Goal: Task Accomplishment & Management: Manage account settings

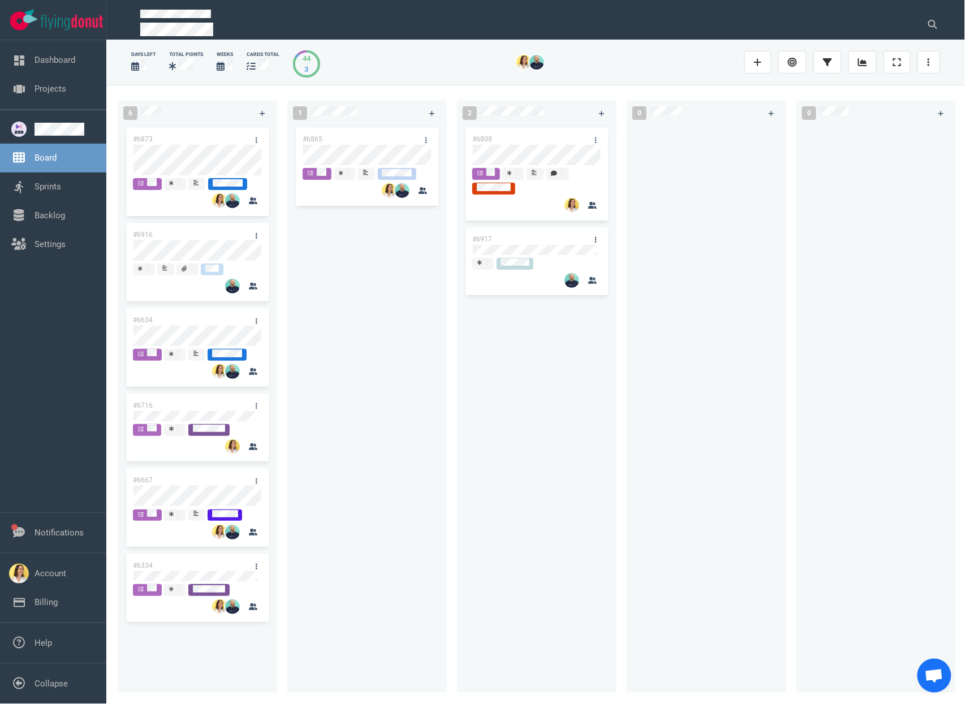
click at [410, 360] on div "#6865" at bounding box center [367, 402] width 146 height 555
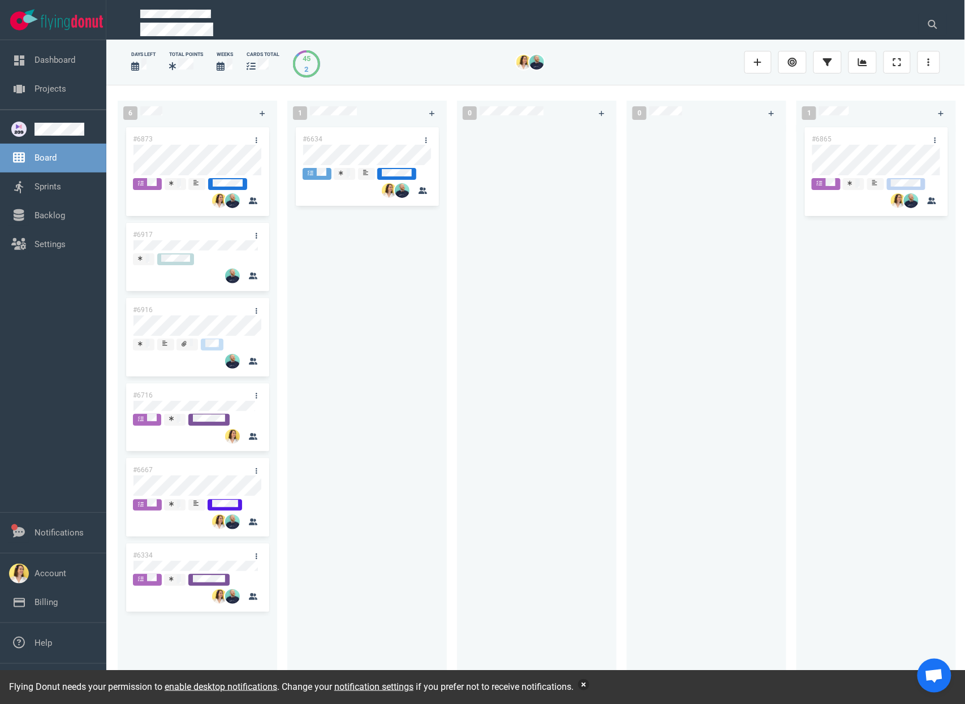
click at [589, 682] on button "button" at bounding box center [583, 684] width 11 height 11
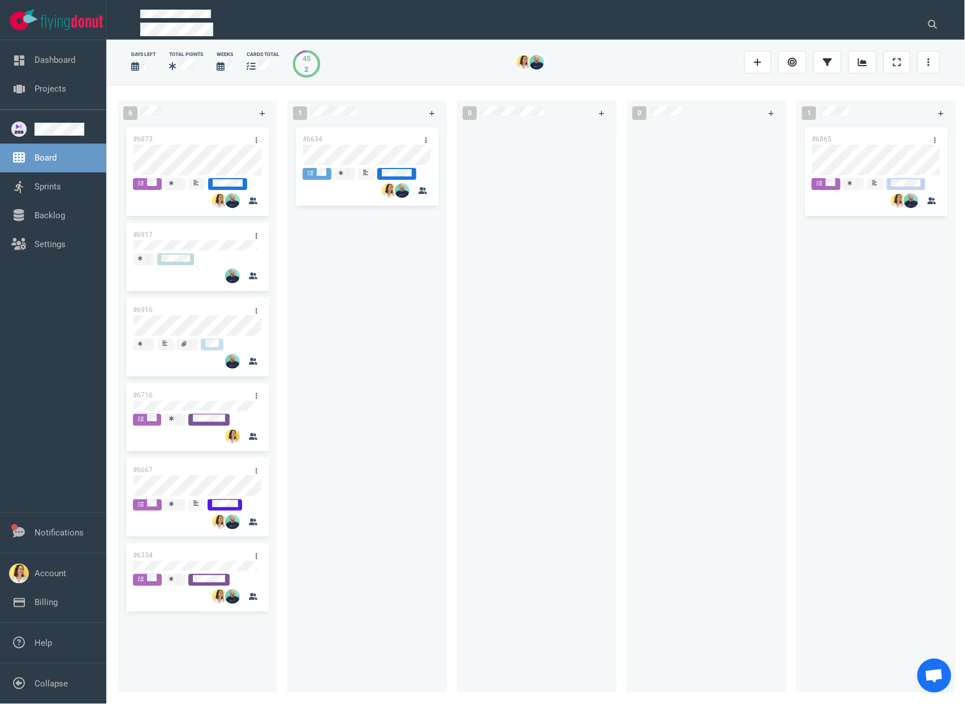
click at [773, 442] on div at bounding box center [707, 402] width 146 height 555
drag, startPoint x: 531, startPoint y: 546, endPoint x: 520, endPoint y: 567, distance: 23.5
click at [531, 545] on div at bounding box center [537, 402] width 146 height 555
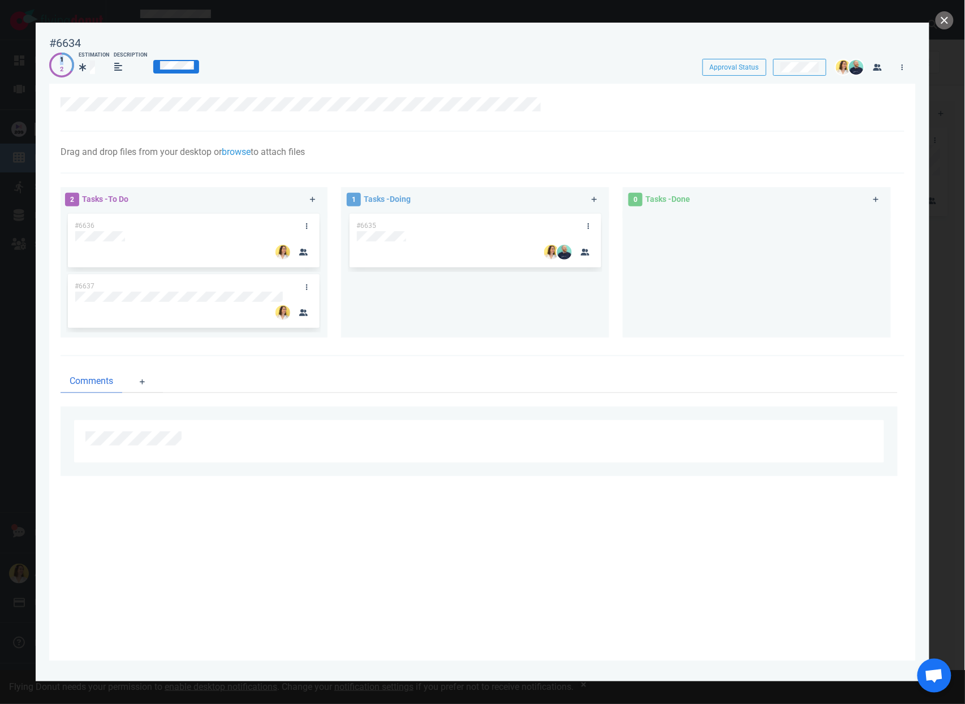
click at [200, 50] on div "#6634 Approval Status 1 2 Estimation Description Approval Status" at bounding box center [482, 51] width 867 height 45
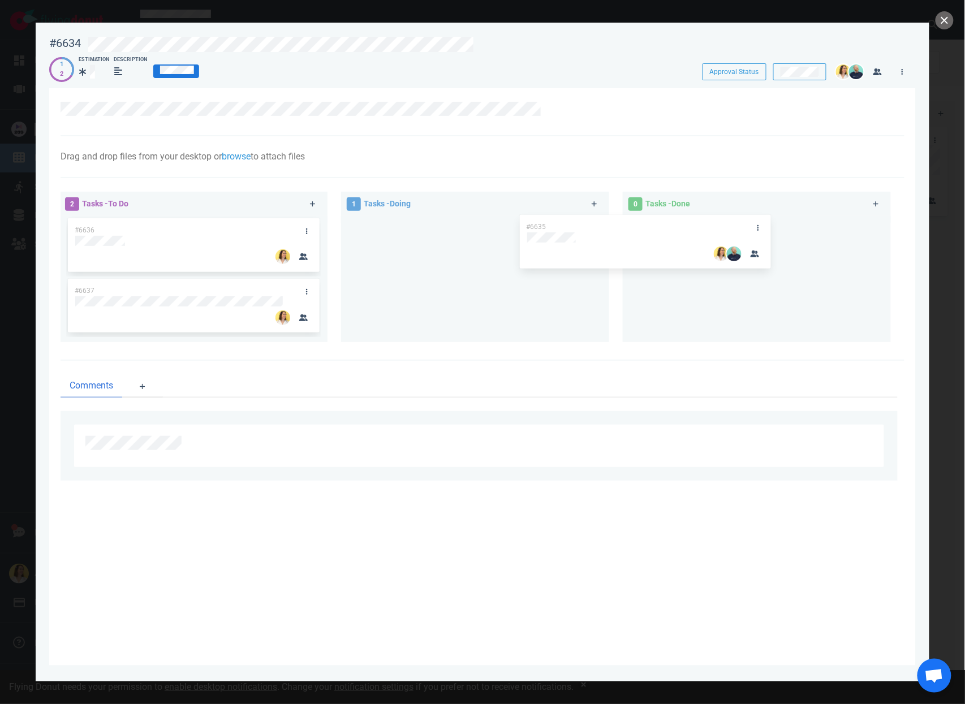
drag, startPoint x: 463, startPoint y: 234, endPoint x: 756, endPoint y: 227, distance: 293.1
click at [724, 230] on div "2 Tasks - To Do #6636 #6637 1 Tasks - Doing #6635 #6635 0 Tasks - Done" at bounding box center [479, 269] width 851 height 168
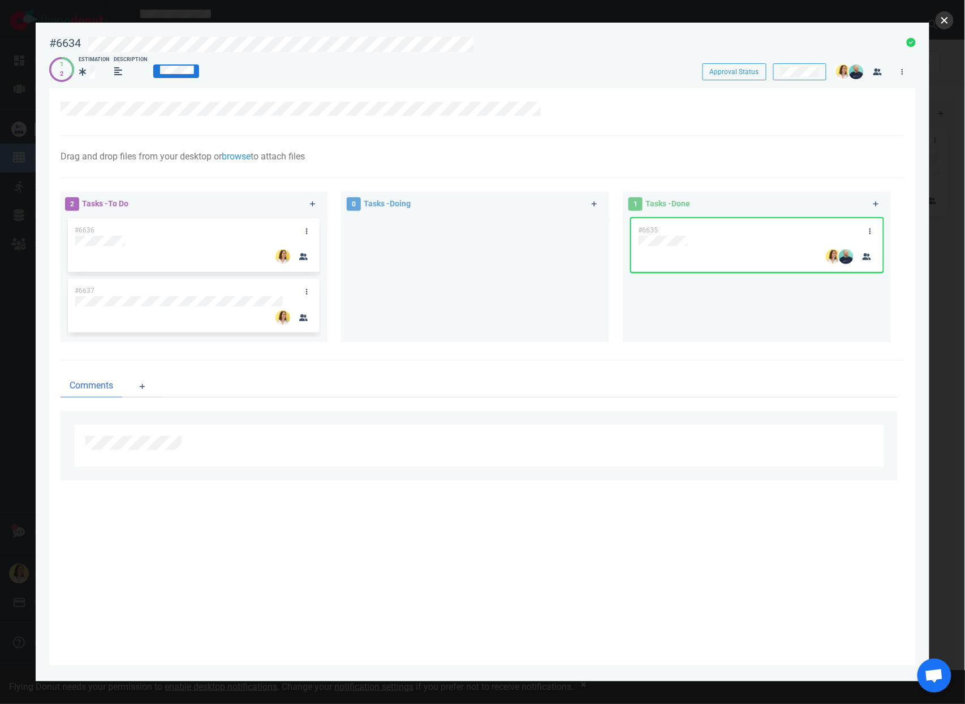
click at [949, 23] on button "close" at bounding box center [945, 20] width 18 height 18
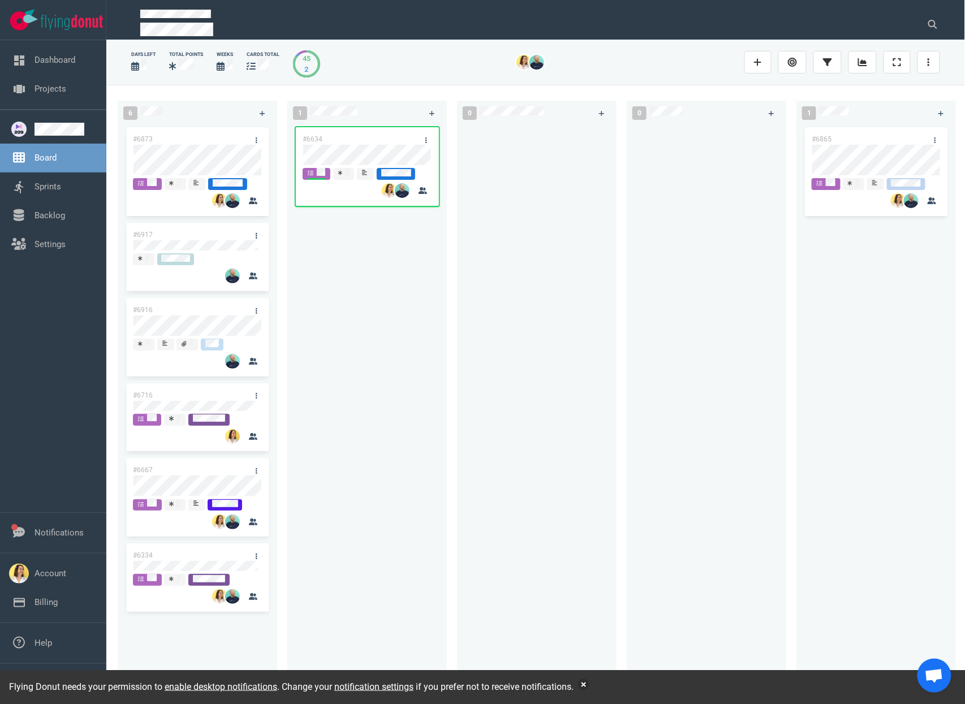
click at [427, 323] on div "#6634" at bounding box center [367, 402] width 146 height 555
click at [589, 687] on button "button" at bounding box center [583, 684] width 11 height 11
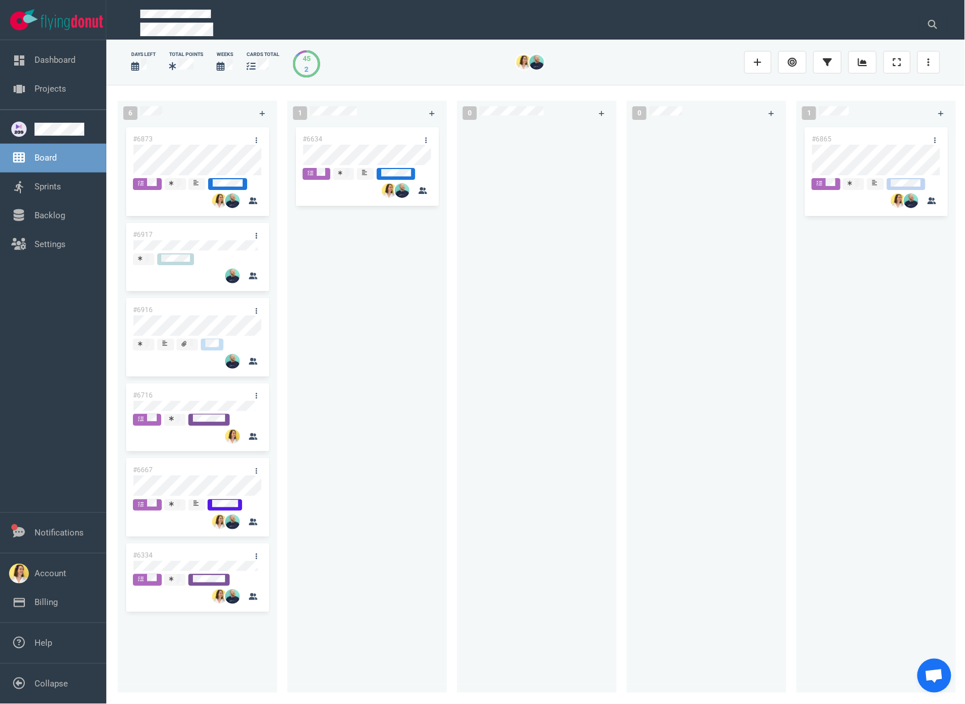
click at [715, 309] on div at bounding box center [707, 402] width 146 height 555
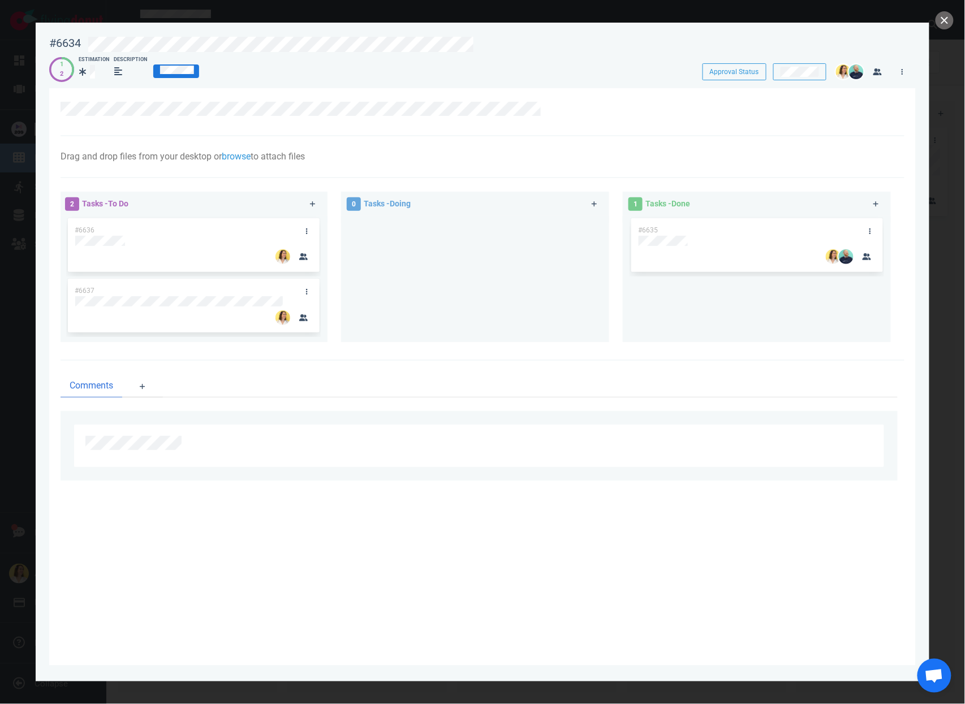
click at [952, 28] on div at bounding box center [482, 352] width 965 height 704
click at [951, 24] on button "close" at bounding box center [945, 20] width 18 height 18
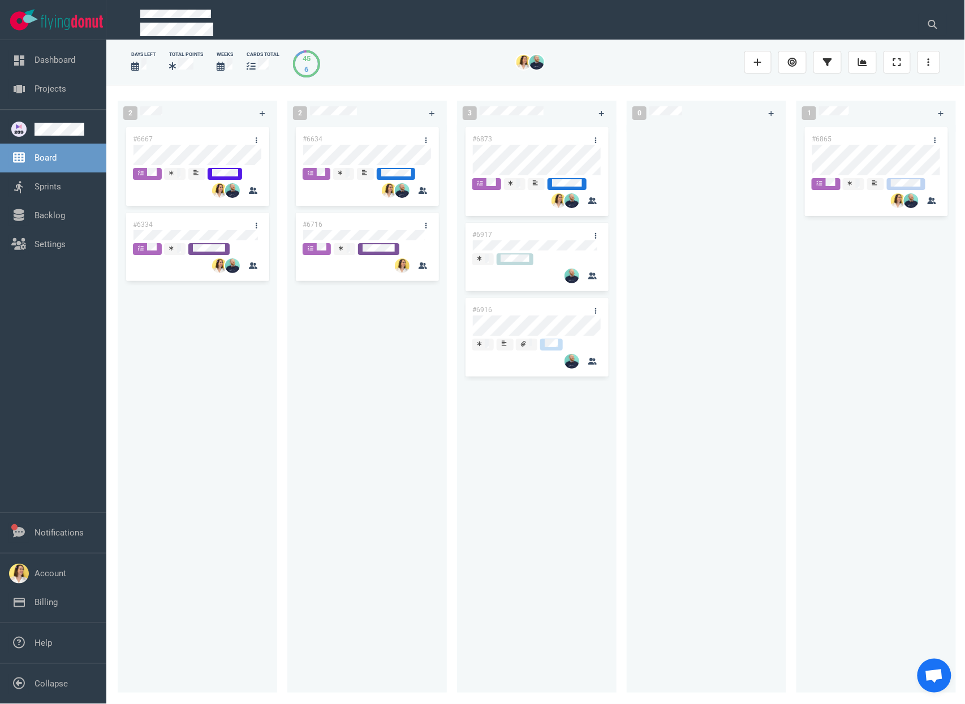
click at [233, 376] on div "#6667 #6334" at bounding box center [197, 402] width 146 height 555
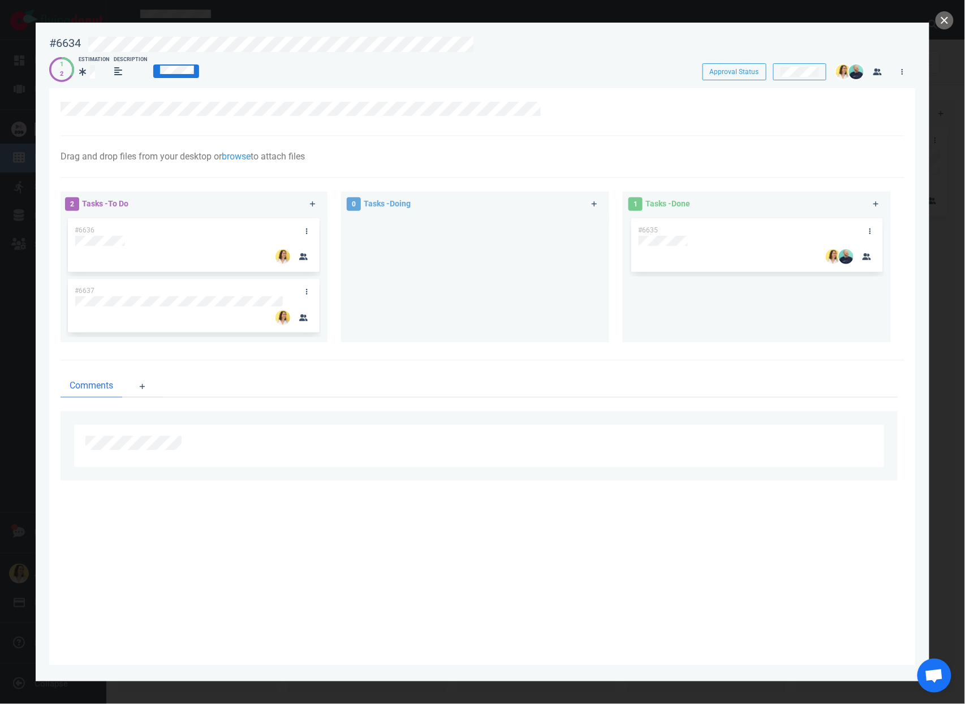
click at [956, 24] on div at bounding box center [482, 352] width 965 height 704
click at [950, 21] on button "close" at bounding box center [945, 20] width 18 height 18
